Goal: Transaction & Acquisition: Purchase product/service

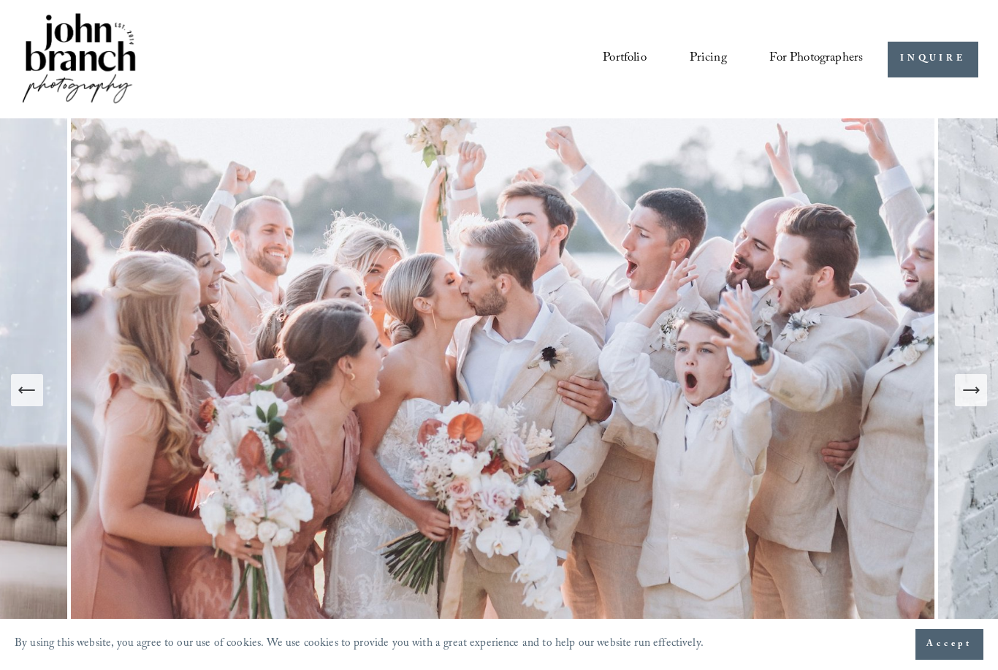
click at [0, 0] on span "Presets" at bounding box center [0, 0] width 0 height 0
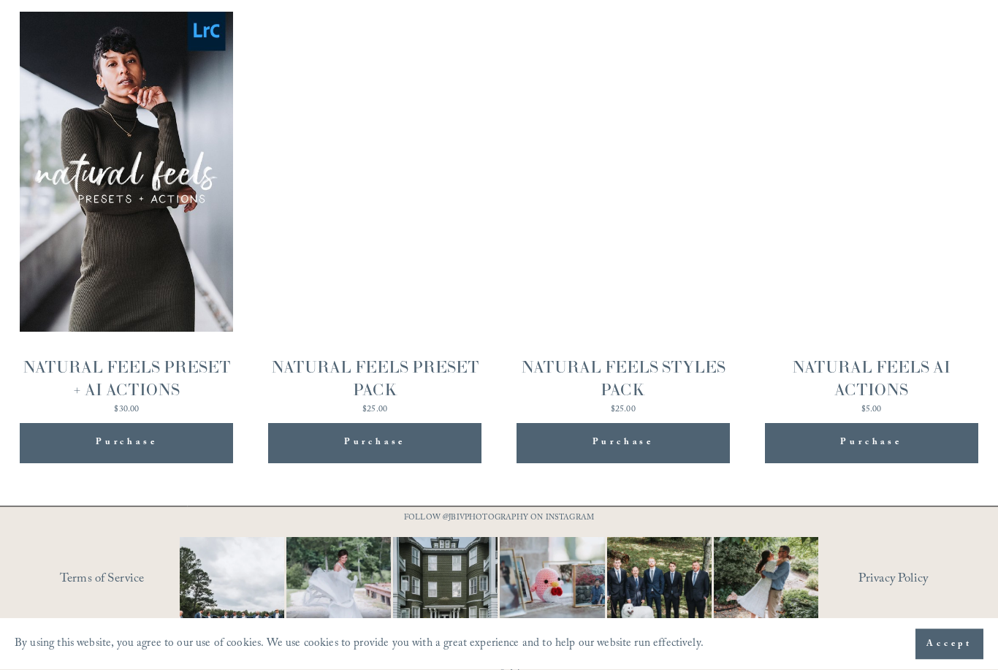
scroll to position [1462, 0]
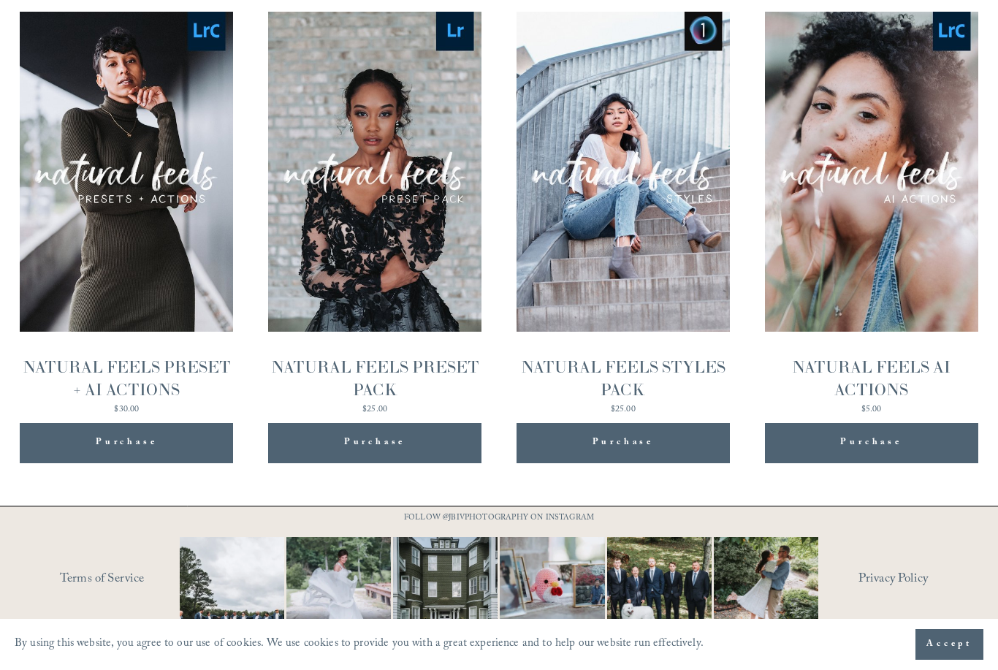
click at [394, 272] on img "NATURAL FEELS PRESET PACK" at bounding box center [374, 172] width 213 height 320
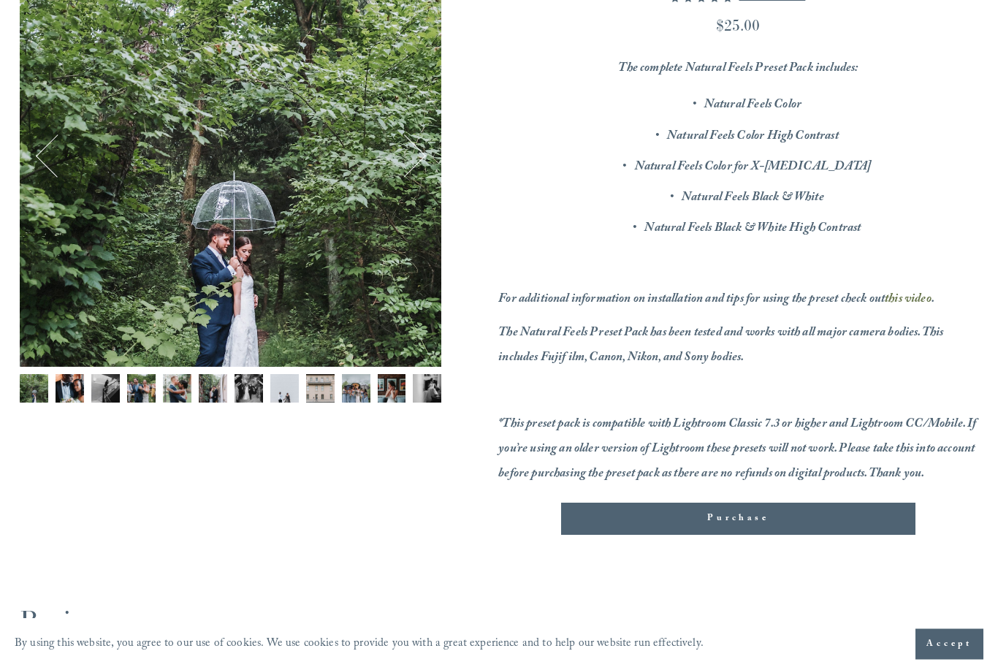
scroll to position [243, 0]
click at [64, 395] on img "Image 2 of 12" at bounding box center [70, 389] width 28 height 28
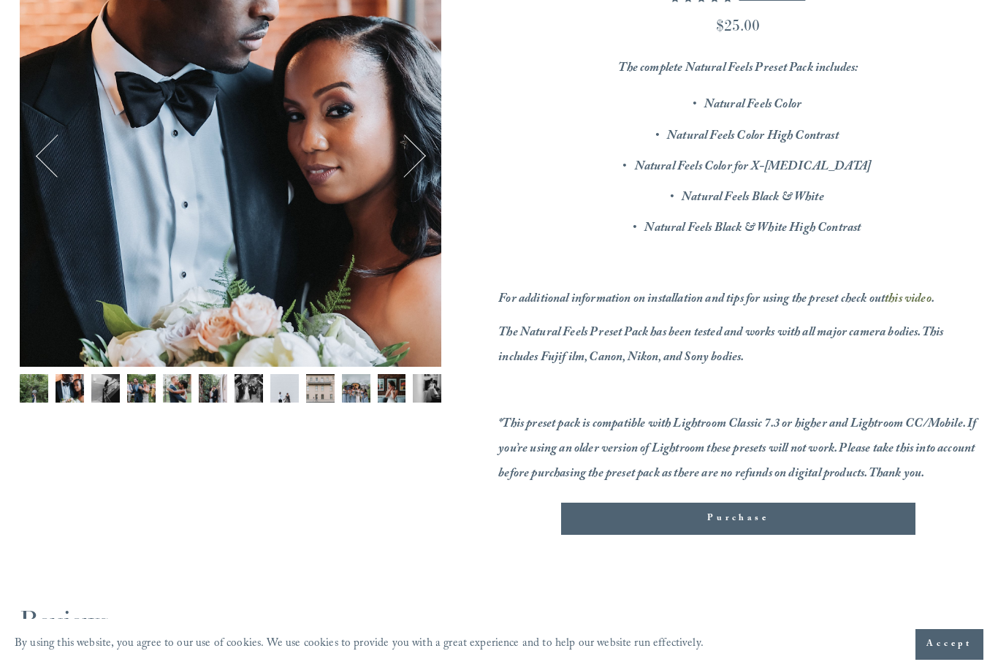
click at [104, 389] on img "Image 3 of 12" at bounding box center [105, 388] width 28 height 28
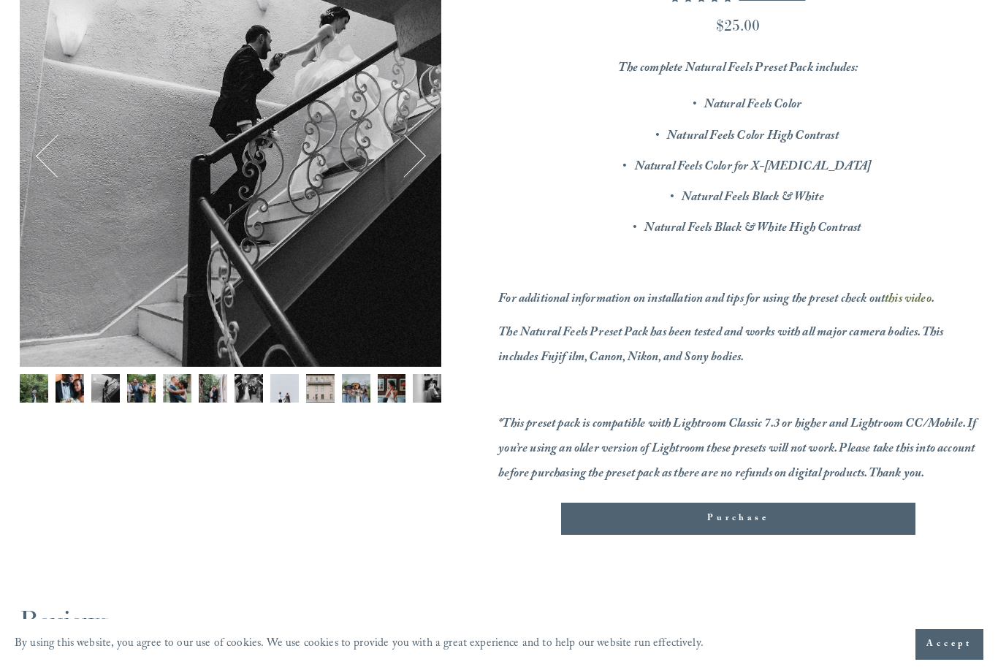
click at [118, 384] on img "Image 3 of 12" at bounding box center [105, 388] width 28 height 28
click at [138, 392] on img "Image 4 of 12" at bounding box center [141, 388] width 28 height 28
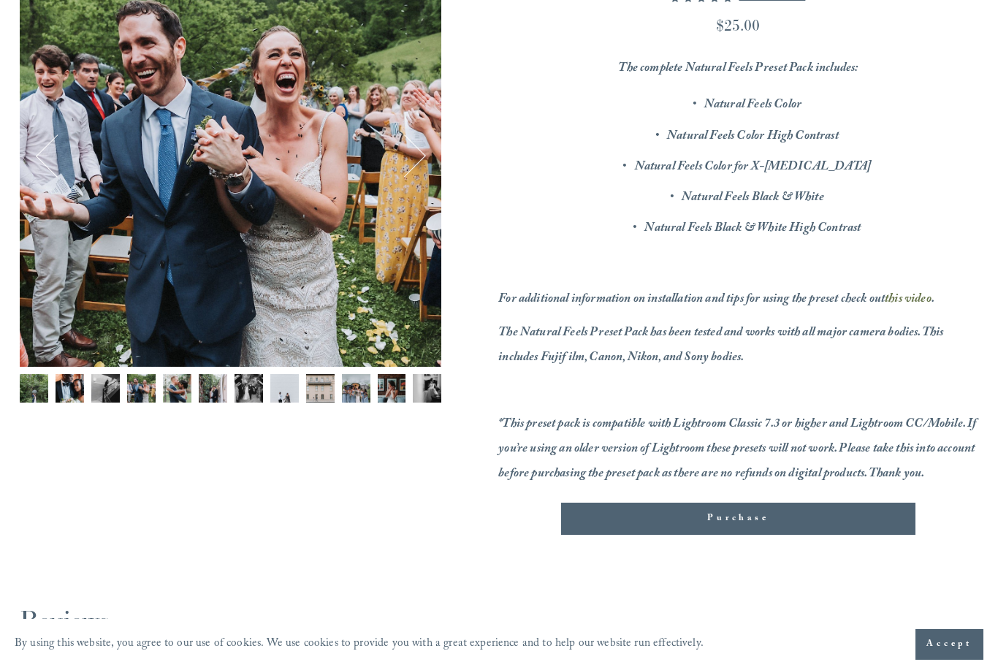
click at [174, 389] on img "Image 5 of 12" at bounding box center [177, 388] width 28 height 28
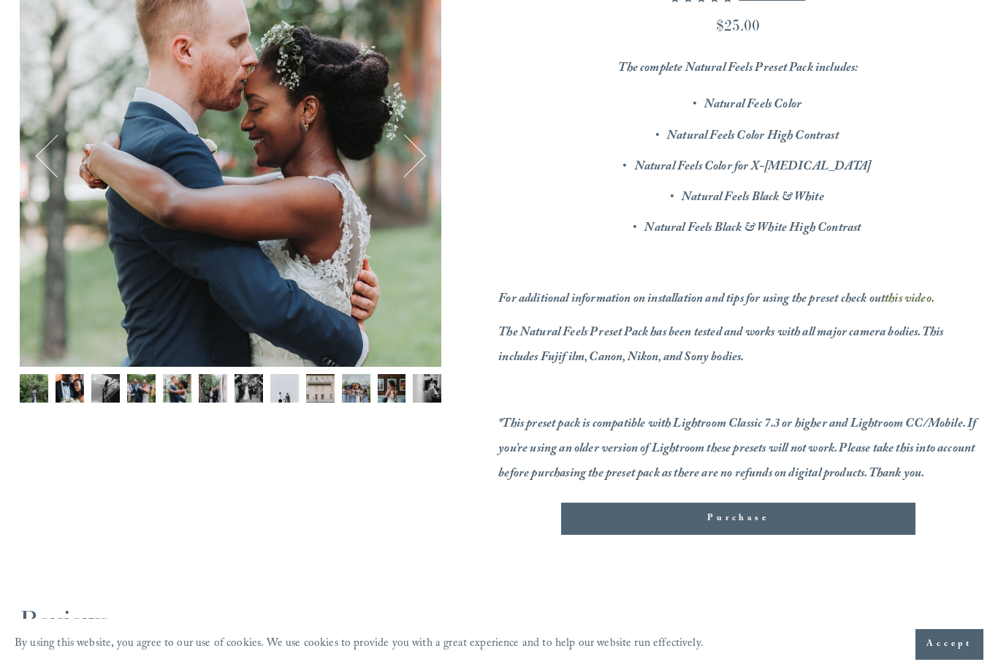
click at [189, 393] on img "Image 5 of 12" at bounding box center [177, 388] width 28 height 28
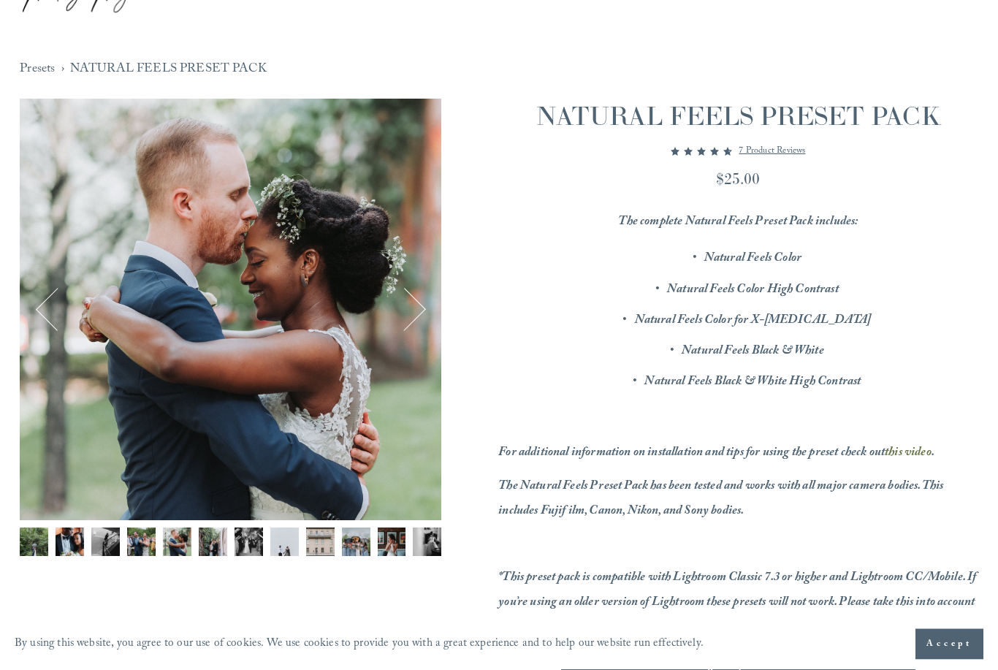
scroll to position [0, 0]
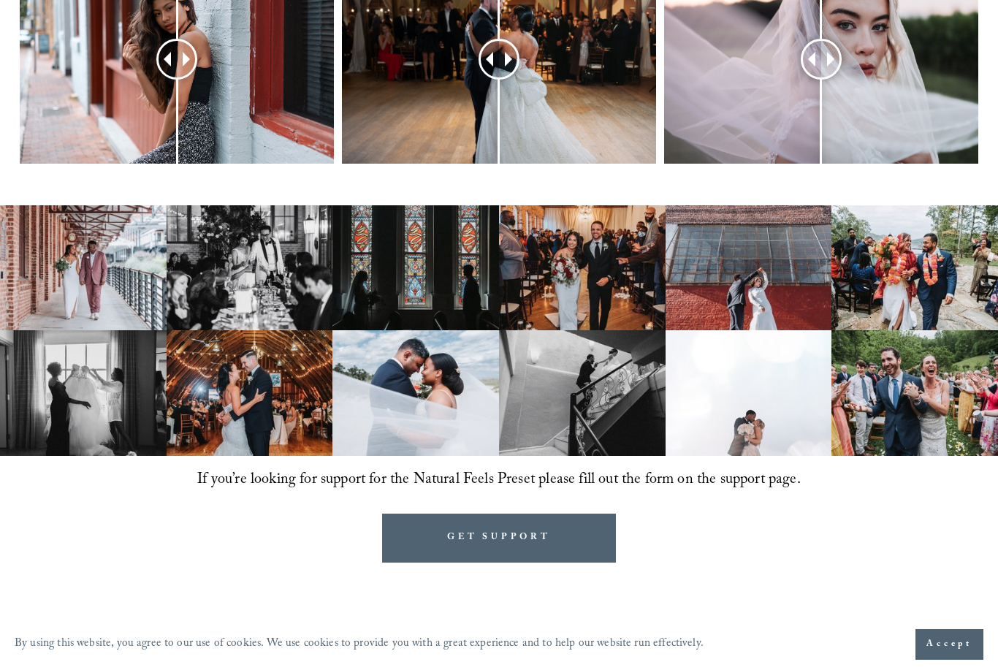
scroll to position [760, 0]
